Goal: Check status: Check status

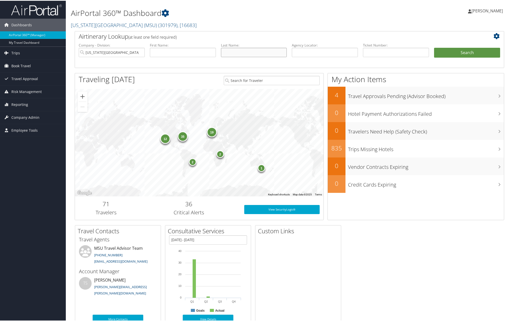
click at [227, 52] on input "text" at bounding box center [254, 51] width 66 height 9
type input "W"
type input "Sweeder"
click at [202, 52] on input "text" at bounding box center [183, 51] width 66 height 9
type input "[PERSON_NAME]"
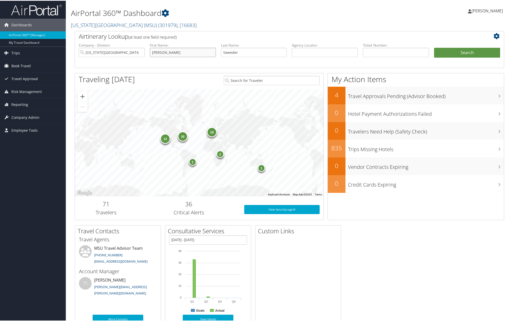
click at [434, 47] on button "Search" at bounding box center [467, 52] width 66 height 10
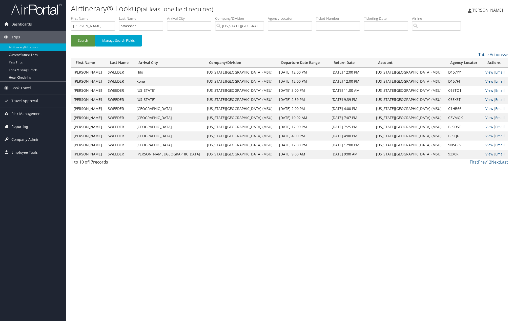
click at [485, 118] on link "View" at bounding box center [489, 117] width 8 height 5
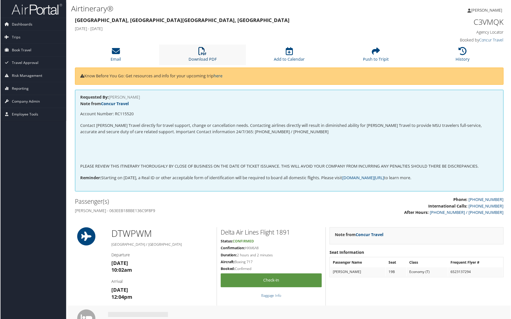
click at [205, 55] on icon at bounding box center [202, 51] width 8 height 8
